Goal: Task Accomplishment & Management: Use online tool/utility

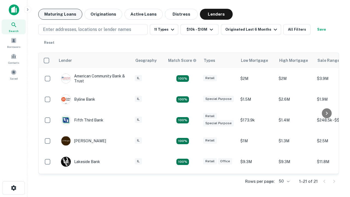
click at [60, 14] on button "Maturing Loans" at bounding box center [60, 14] width 44 height 11
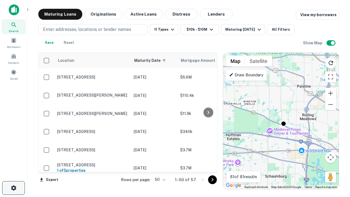
click at [13, 188] on icon "button" at bounding box center [13, 188] width 7 height 7
